Goal: Task Accomplishment & Management: Use online tool/utility

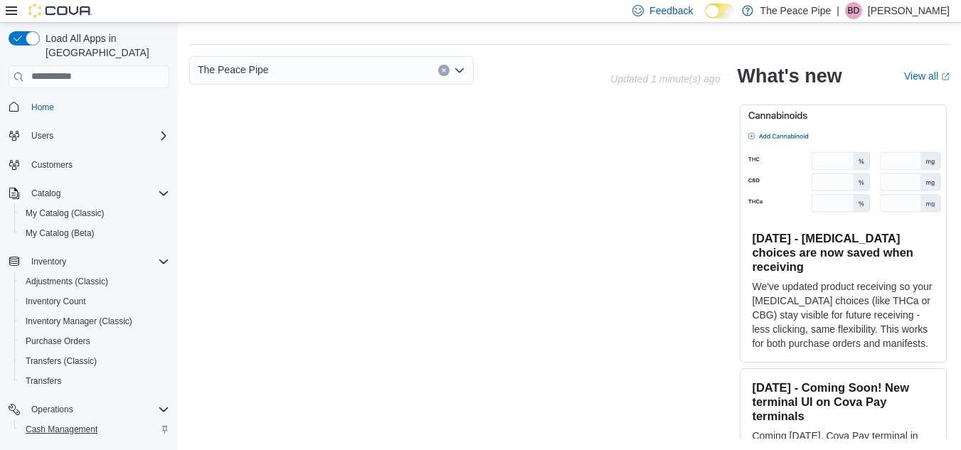
scroll to position [83, 0]
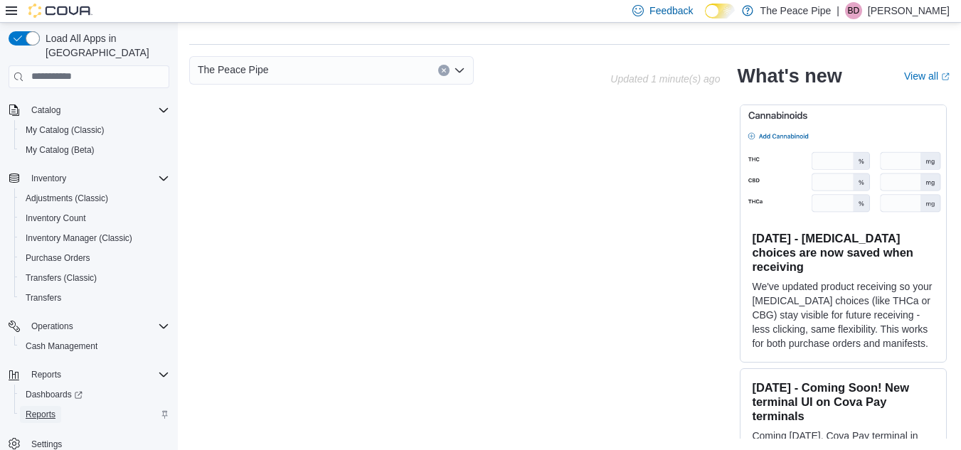
click at [58, 406] on link "Reports" at bounding box center [40, 414] width 41 height 17
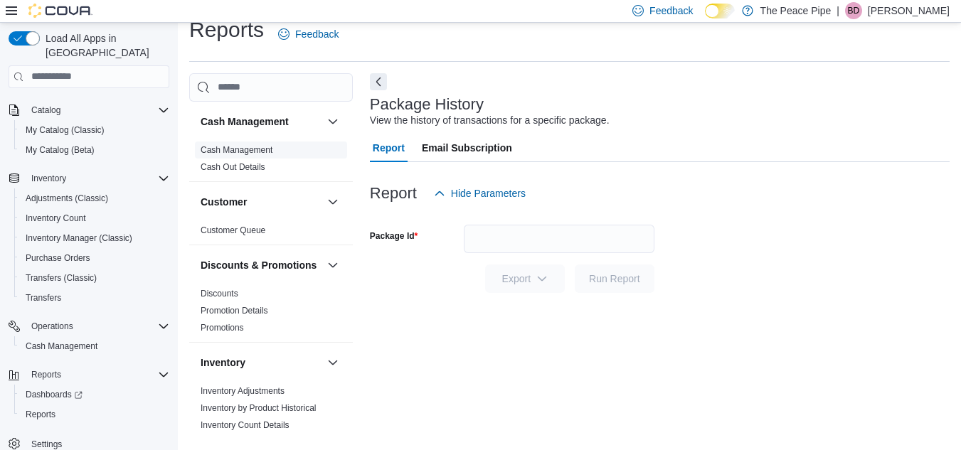
click at [260, 150] on link "Cash Management" at bounding box center [236, 150] width 72 height 10
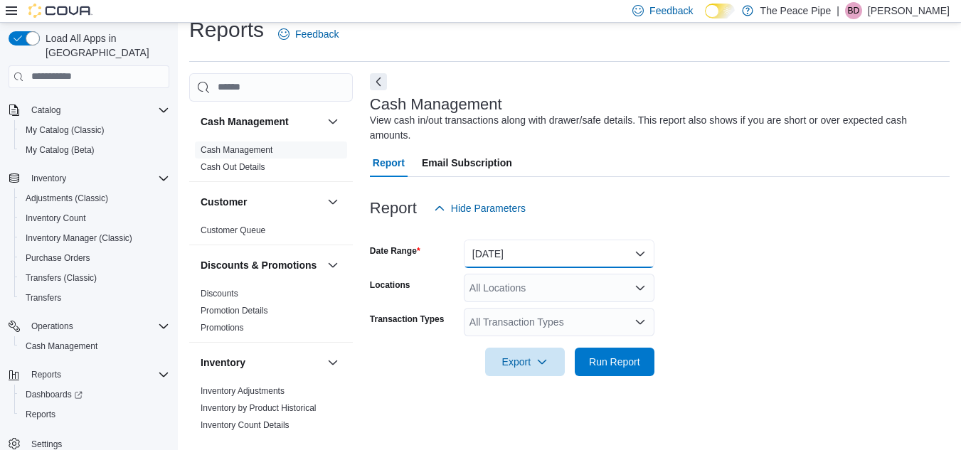
click at [570, 240] on button "[DATE]" at bounding box center [559, 254] width 191 height 28
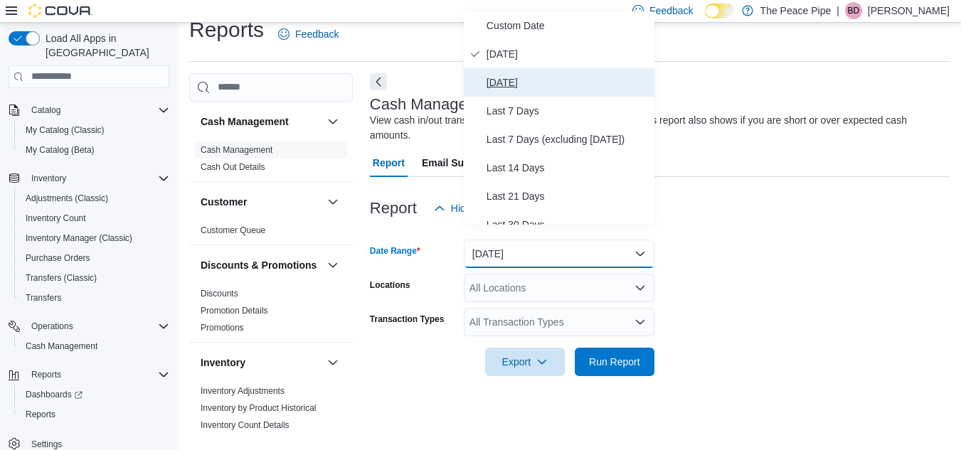
click at [539, 83] on span "[DATE]" at bounding box center [567, 82] width 162 height 17
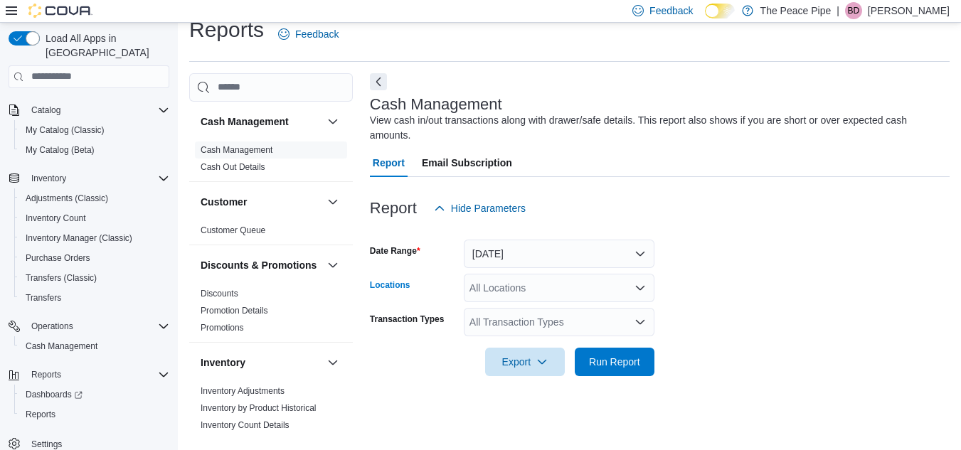
click at [571, 277] on div "All Locations" at bounding box center [559, 288] width 191 height 28
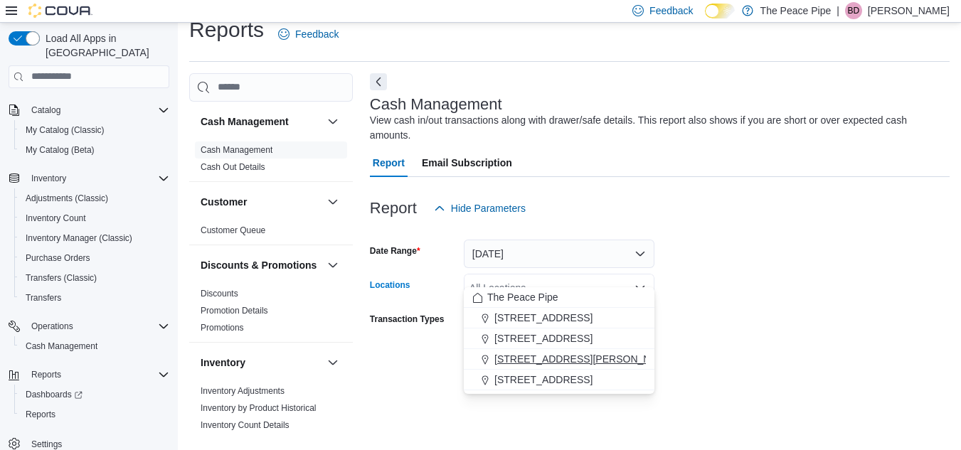
drag, startPoint x: 582, startPoint y: 383, endPoint x: 589, endPoint y: 358, distance: 25.9
click at [589, 358] on div "The Peace Pipe [STREET_ADDRESS][GEOGRAPHIC_DATA][STREET_ADDRESS][PERSON_NAME][S…" at bounding box center [559, 338] width 191 height 103
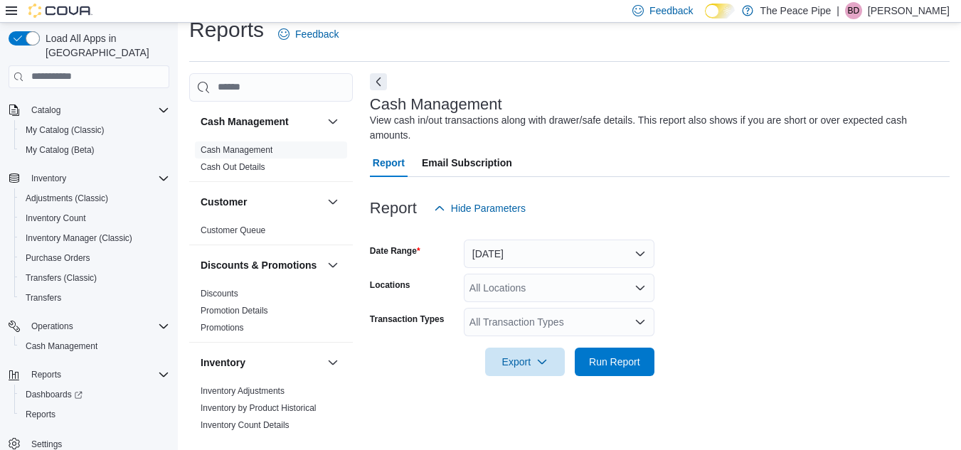
drag, startPoint x: 589, startPoint y: 358, endPoint x: 774, endPoint y: 393, distance: 188.1
click at [774, 393] on div "Cash Management View cash in/out transactions along with drawer/safe details. T…" at bounding box center [659, 256] width 579 height 366
drag, startPoint x: 545, startPoint y: 272, endPoint x: 851, endPoint y: 358, distance: 317.4
click at [851, 358] on form "Date Range [DATE] Locations All Locations Transaction Types All Transaction Typ…" at bounding box center [659, 300] width 579 height 154
click at [548, 274] on div "All Locations" at bounding box center [559, 288] width 191 height 28
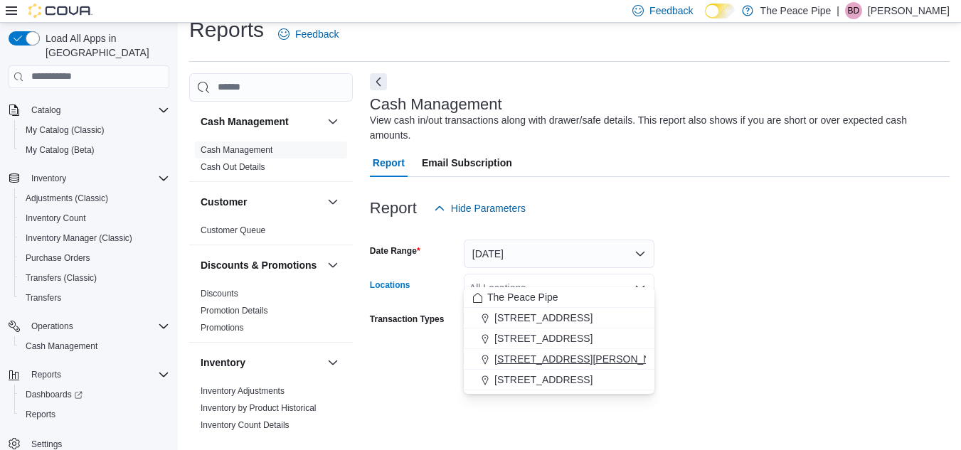
click at [555, 362] on span "[STREET_ADDRESS][PERSON_NAME]" at bounding box center [584, 359] width 181 height 14
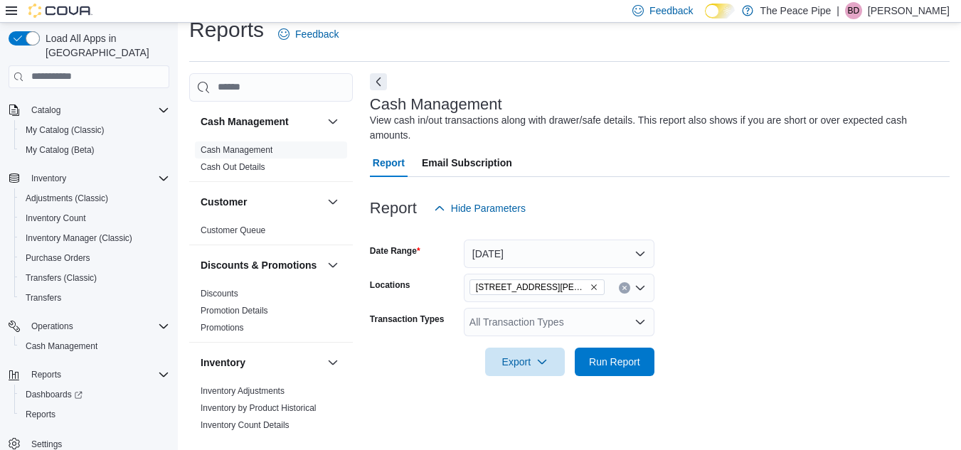
click at [788, 336] on div at bounding box center [659, 341] width 579 height 11
click at [643, 347] on span "Run Report" at bounding box center [614, 361] width 63 height 28
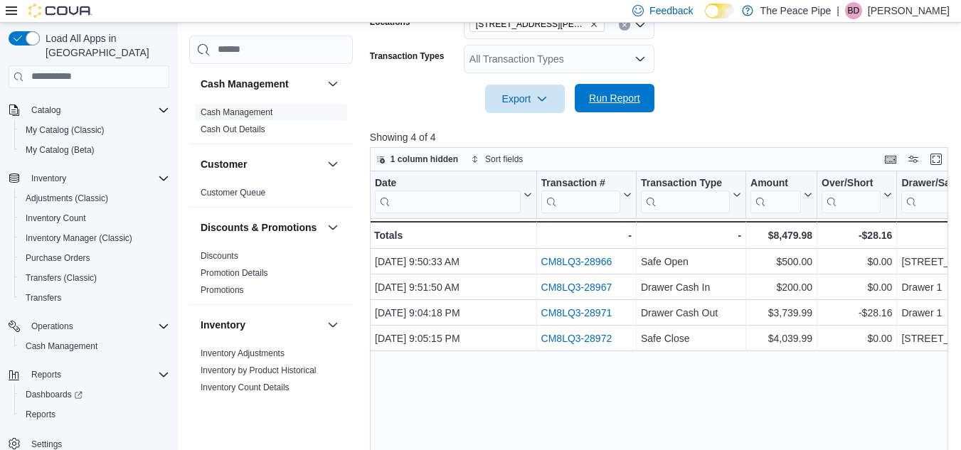
scroll to position [284, 0]
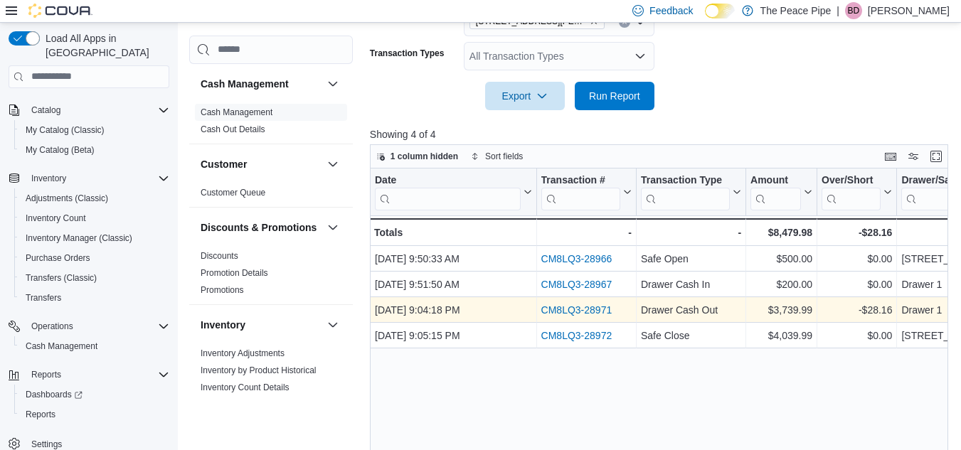
click at [585, 304] on link "CM8LQ3-28971" at bounding box center [575, 309] width 71 height 11
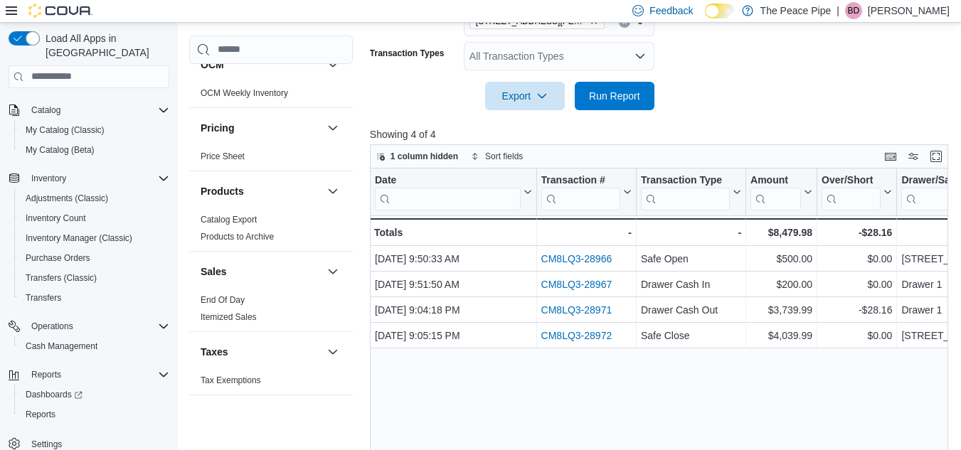
scroll to position [611, 0]
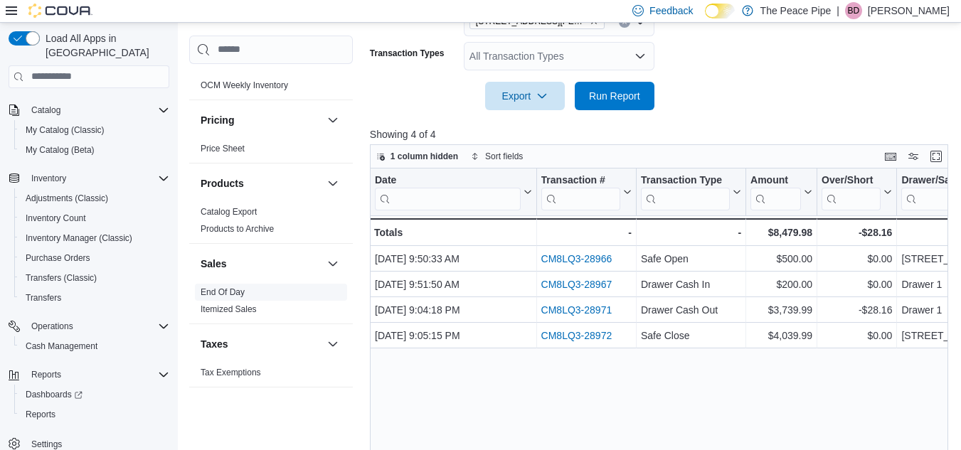
click at [232, 291] on link "End Of Day" at bounding box center [222, 292] width 44 height 10
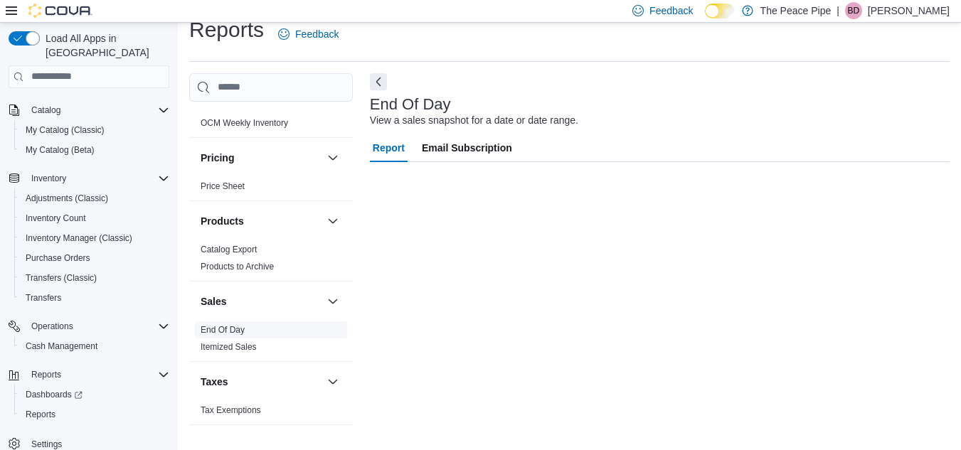
scroll to position [18, 0]
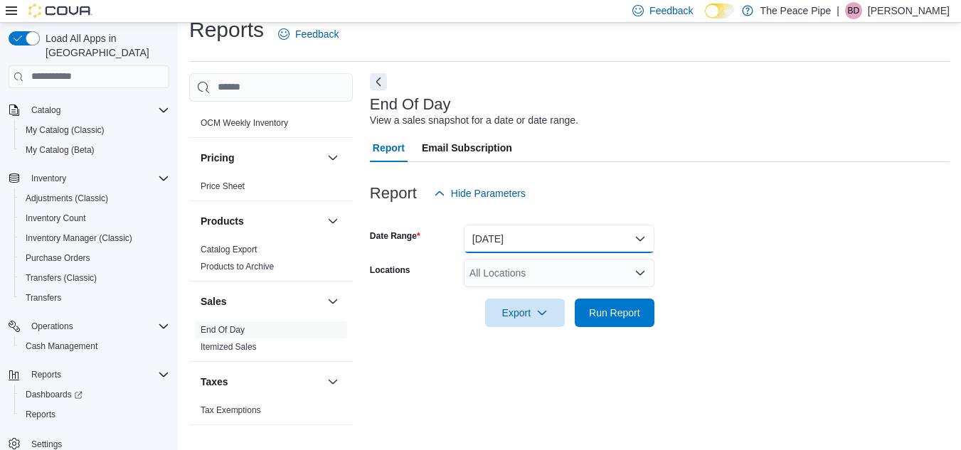
click at [579, 228] on button "[DATE]" at bounding box center [559, 239] width 191 height 28
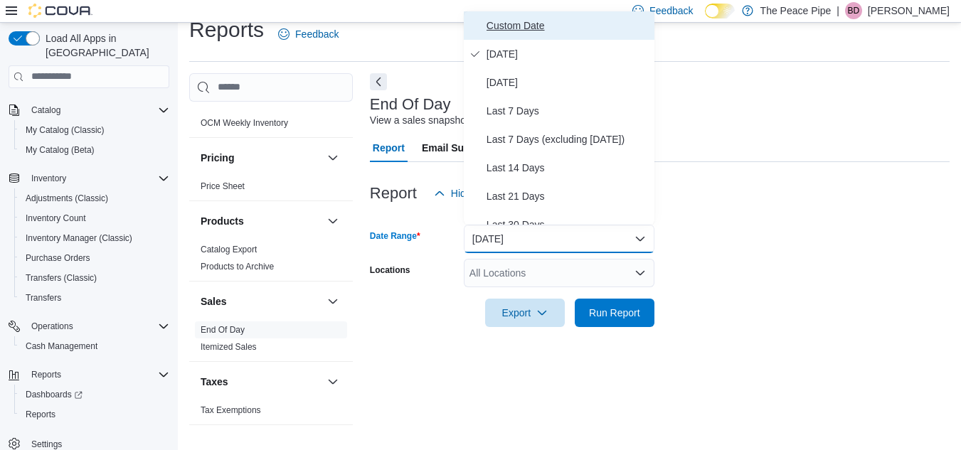
click at [547, 31] on span "Custom Date" at bounding box center [567, 25] width 162 height 17
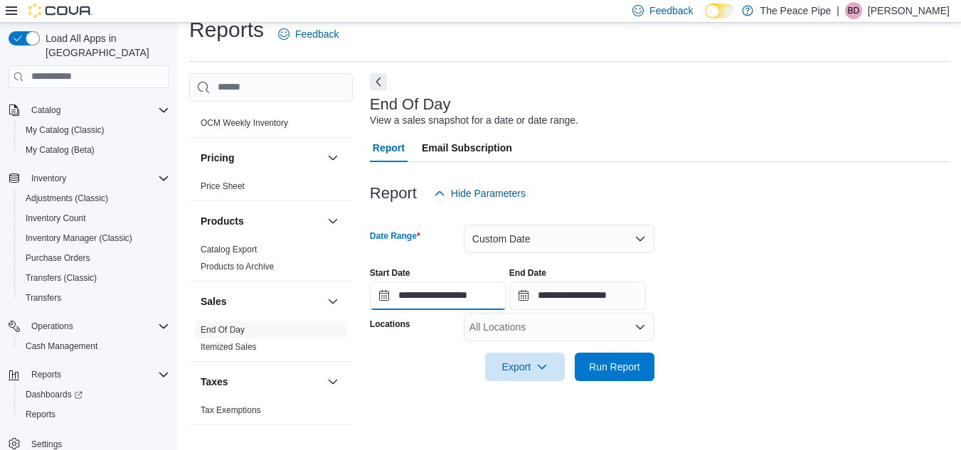
click at [493, 291] on input "**********" at bounding box center [438, 296] width 137 height 28
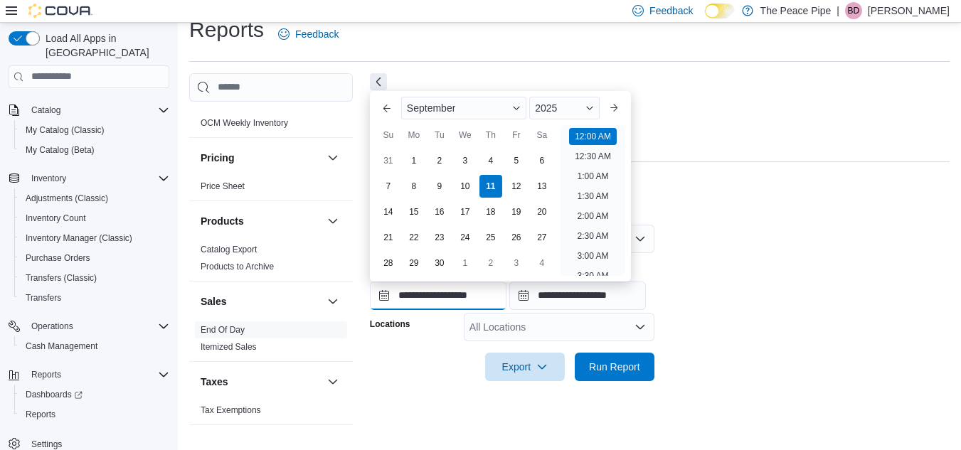
scroll to position [44, 0]
click at [446, 188] on div "9" at bounding box center [439, 185] width 25 height 25
type input "**********"
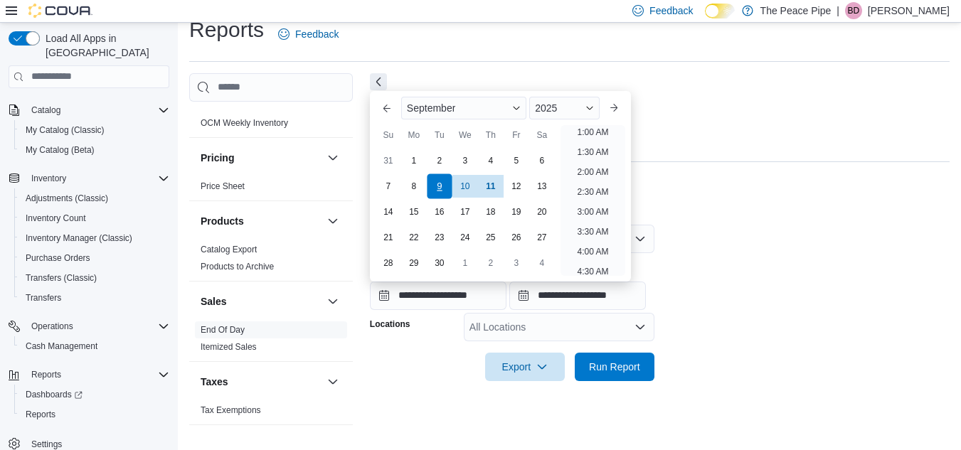
scroll to position [3, 0]
click at [815, 289] on div "**********" at bounding box center [659, 283] width 579 height 54
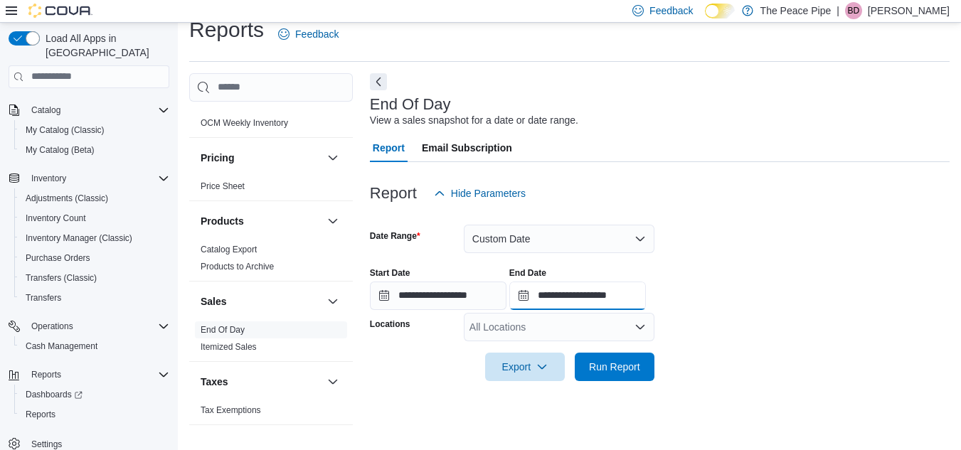
click at [603, 301] on input "**********" at bounding box center [577, 296] width 137 height 28
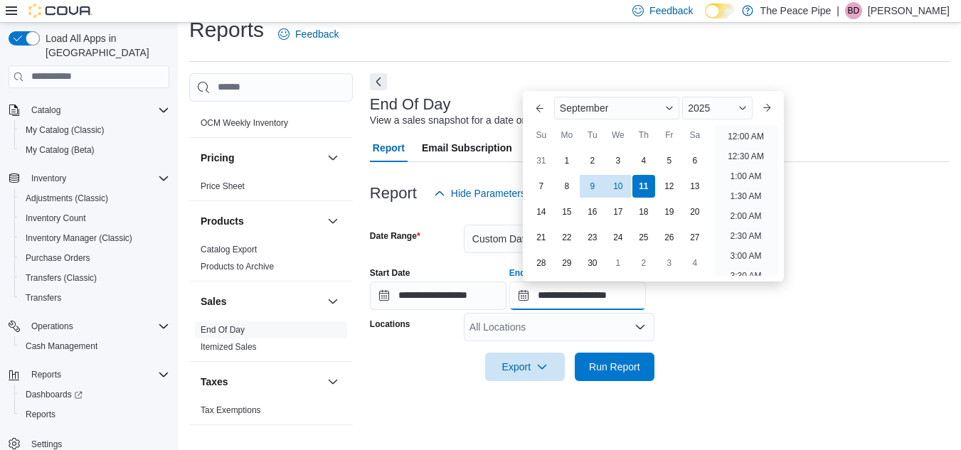
scroll to position [808, 0]
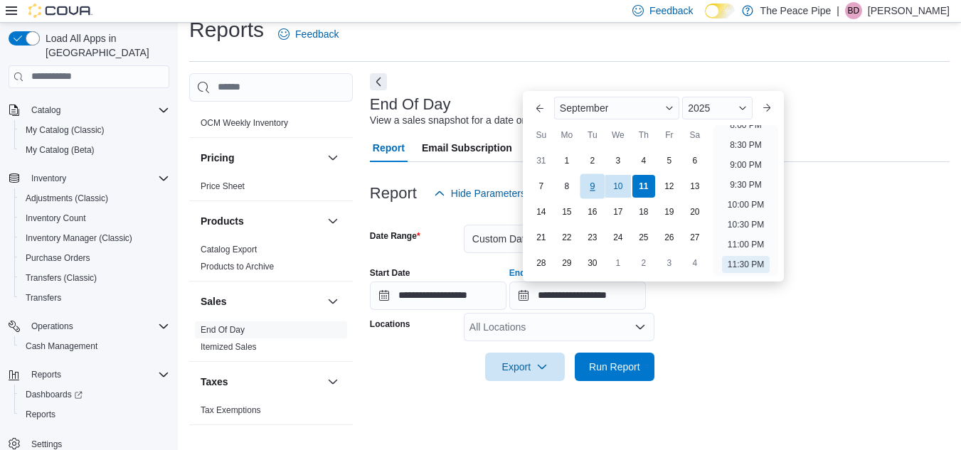
click at [594, 192] on div "9" at bounding box center [591, 185] width 25 height 25
type input "**********"
click at [780, 328] on form "**********" at bounding box center [659, 294] width 579 height 173
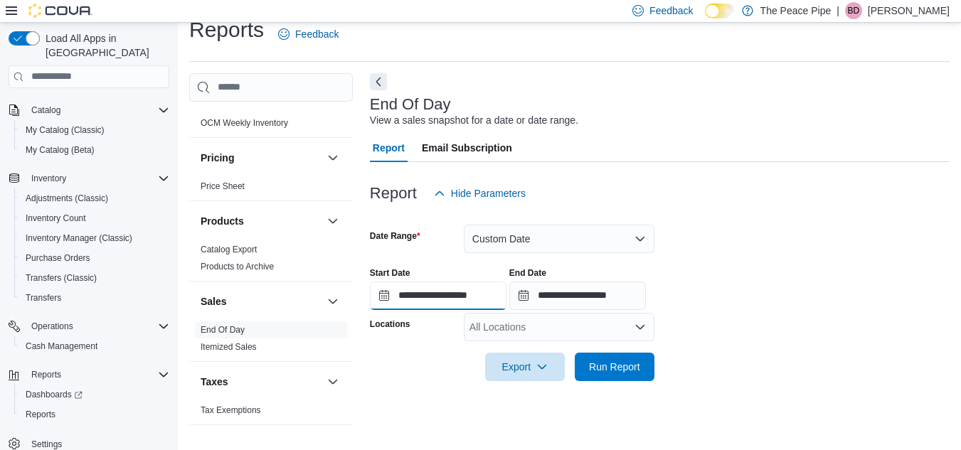
click at [505, 292] on input "**********" at bounding box center [438, 296] width 137 height 28
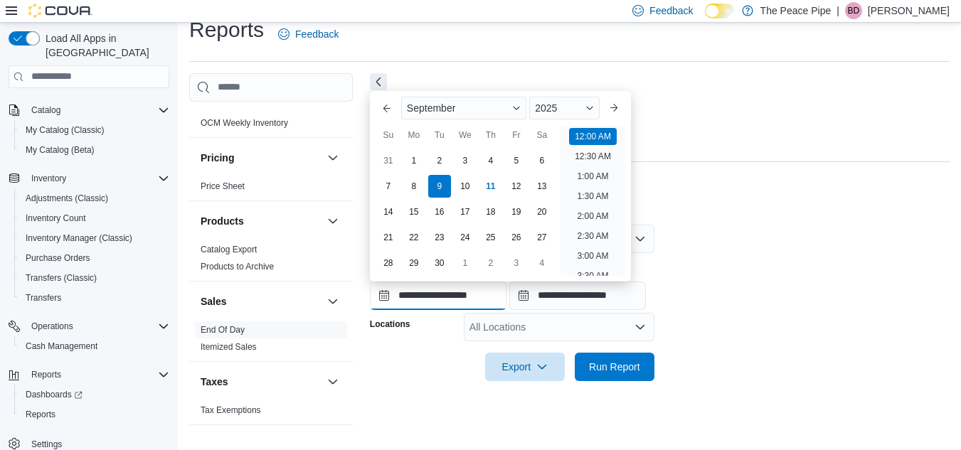
scroll to position [44, 0]
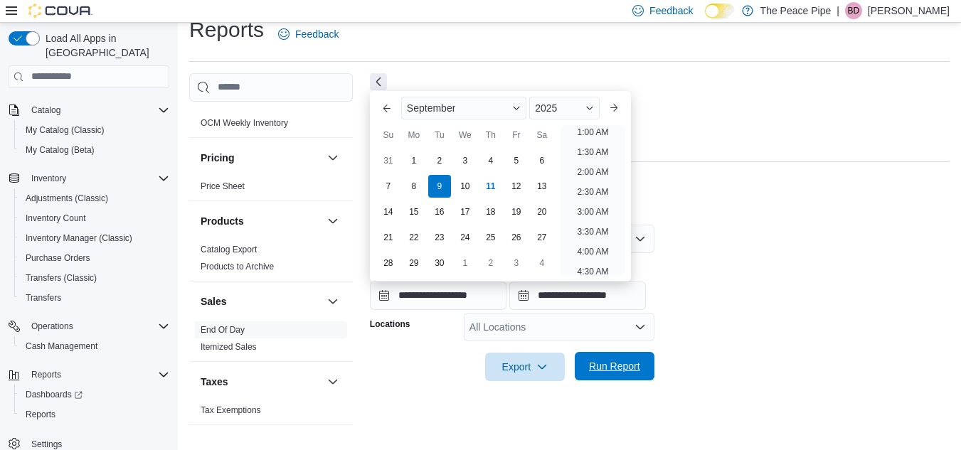
click at [642, 374] on span "Run Report" at bounding box center [614, 366] width 63 height 28
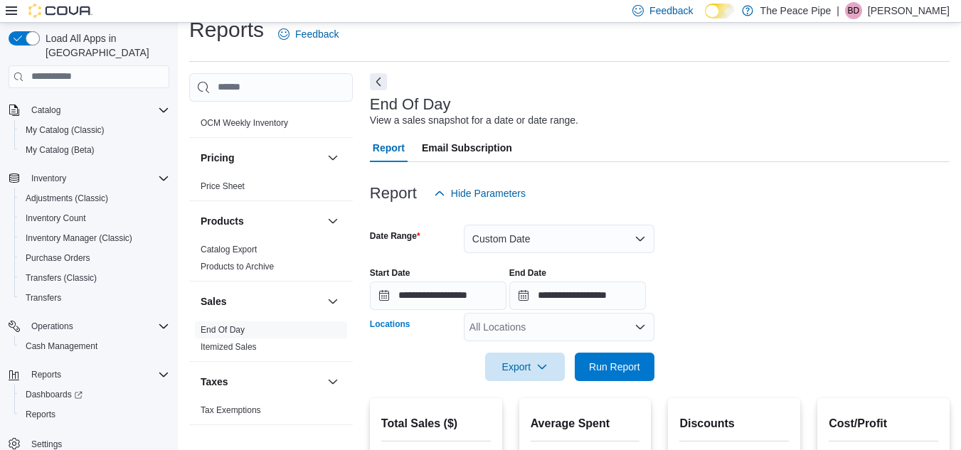
click at [632, 328] on div "All Locations" at bounding box center [559, 327] width 191 height 28
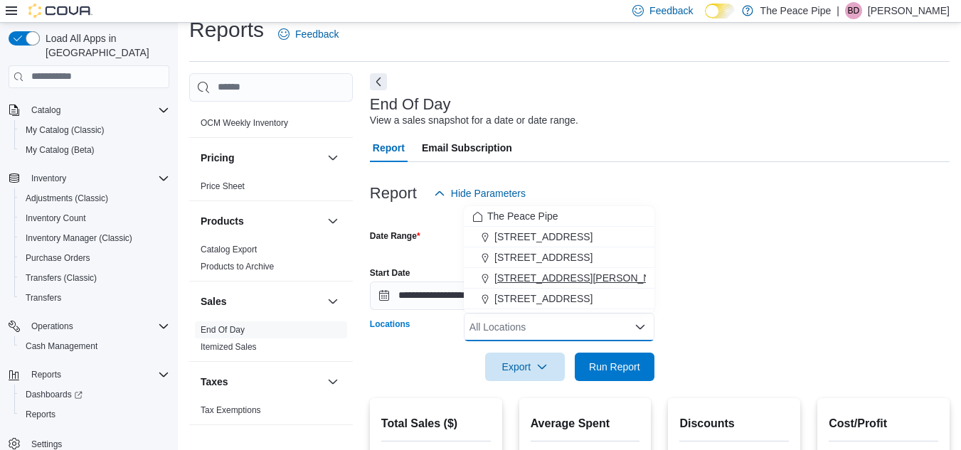
click at [599, 275] on div "[STREET_ADDRESS][PERSON_NAME]" at bounding box center [558, 278] width 173 height 14
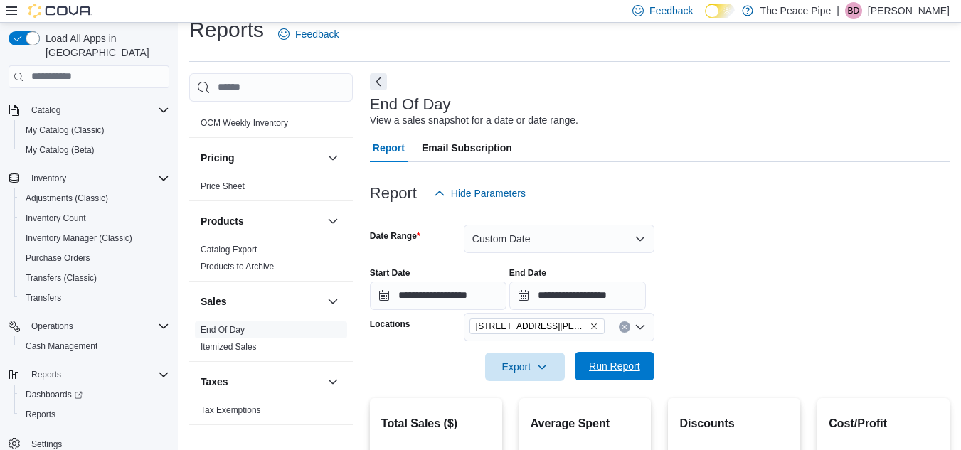
click at [617, 360] on span "Run Report" at bounding box center [614, 366] width 51 height 14
drag, startPoint x: 617, startPoint y: 360, endPoint x: 720, endPoint y: 368, distance: 103.4
click at [720, 368] on form "**********" at bounding box center [659, 294] width 579 height 173
click at [604, 370] on span "Run Report" at bounding box center [614, 366] width 51 height 14
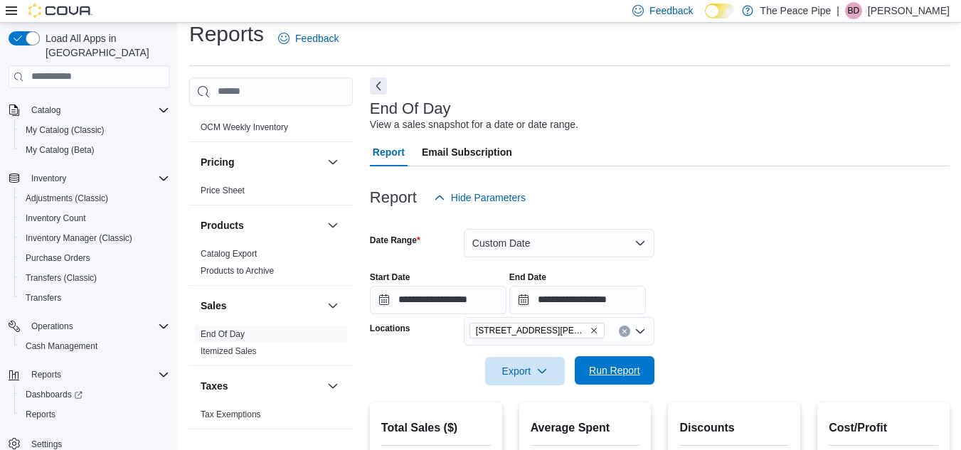
scroll to position [8, 0]
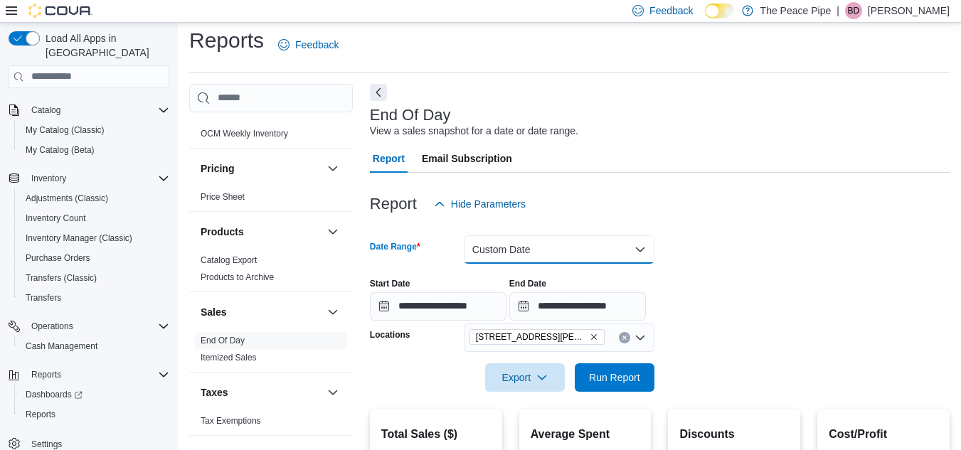
click at [570, 254] on button "Custom Date" at bounding box center [559, 249] width 191 height 28
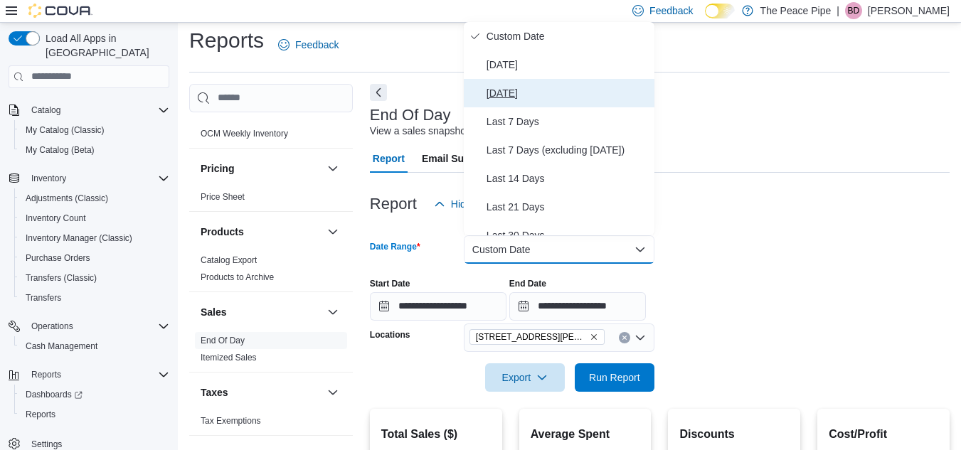
click at [524, 88] on span "[DATE]" at bounding box center [567, 93] width 162 height 17
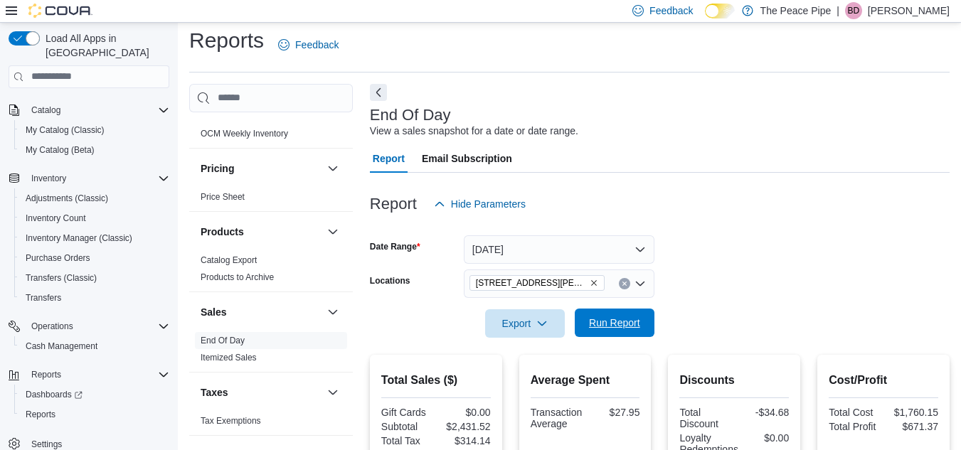
click at [636, 321] on span "Run Report" at bounding box center [614, 323] width 51 height 14
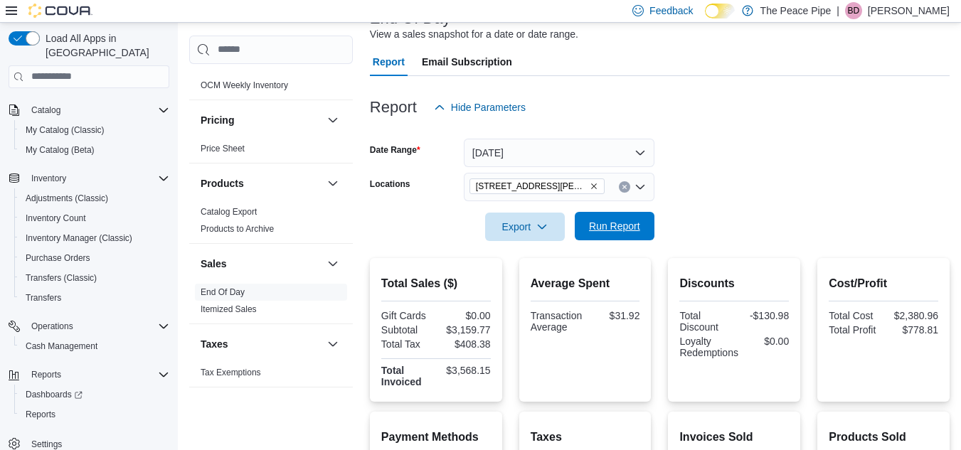
scroll to position [107, 0]
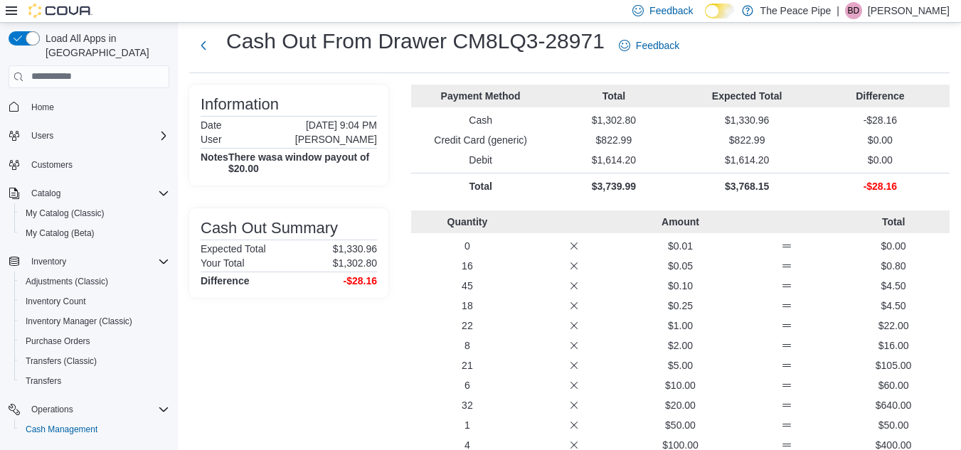
scroll to position [58, 0]
